Goal: Find specific page/section: Find specific page/section

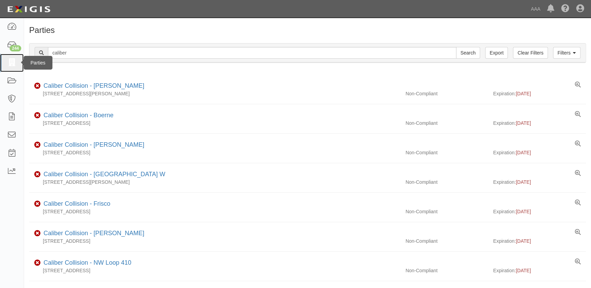
drag, startPoint x: 0, startPoint y: 0, endPoint x: 15, endPoint y: 64, distance: 65.4
click at [15, 64] on icon at bounding box center [12, 63] width 10 height 8
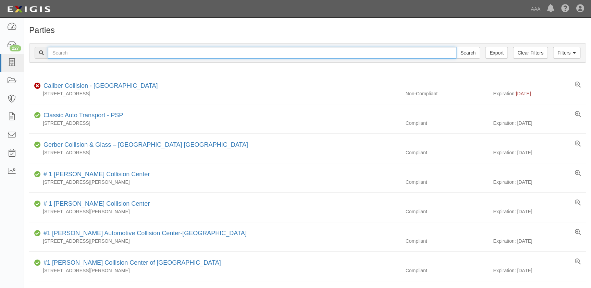
click at [179, 52] on input "text" at bounding box center [252, 53] width 409 height 12
type input "h"
type input "[PERSON_NAME]"
click at [456, 47] on input "Search" at bounding box center [468, 53] width 24 height 12
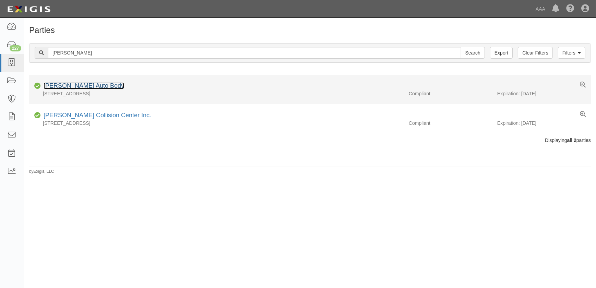
click at [80, 87] on link "[PERSON_NAME] Auto Body" at bounding box center [84, 85] width 81 height 7
